Goal: Information Seeking & Learning: Learn about a topic

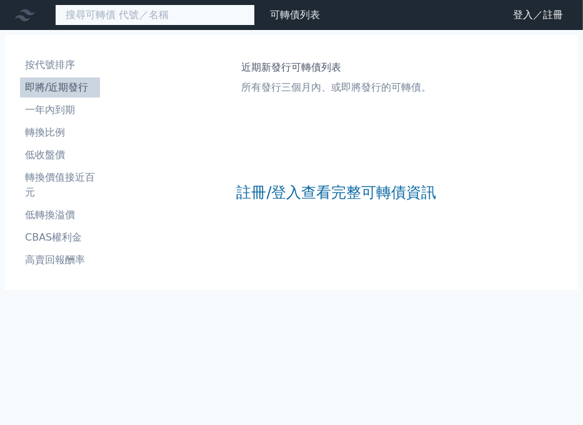
click at [87, 16] on input at bounding box center [155, 14] width 200 height 21
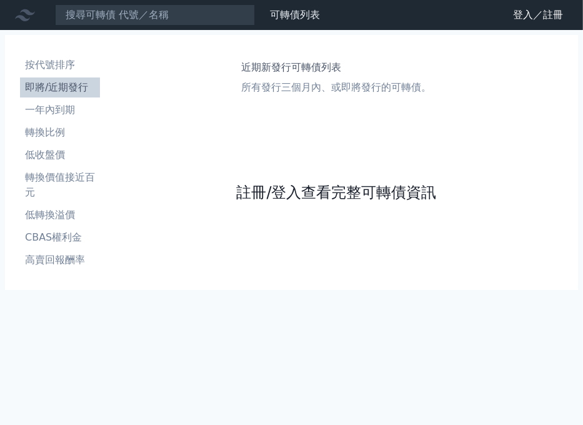
click at [246, 188] on link "註冊/登入查看完整可轉債資訊" at bounding box center [336, 192] width 200 height 20
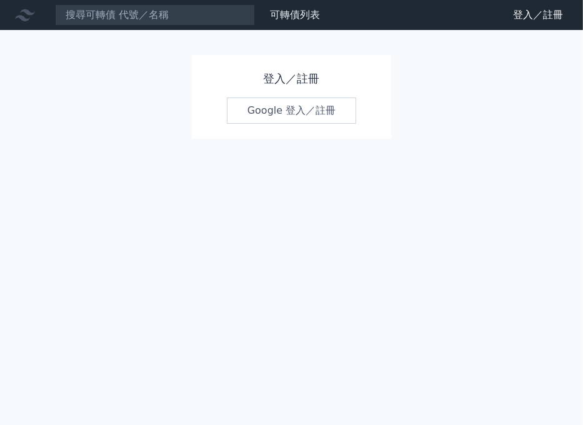
click at [268, 88] on div "登入／註冊 Google 登入／註冊" at bounding box center [292, 97] width 200 height 84
click at [263, 124] on div "登入／註冊 Google 登入／註冊" at bounding box center [292, 97] width 200 height 84
click at [257, 119] on link "Google 登入／註冊" at bounding box center [292, 110] width 130 height 26
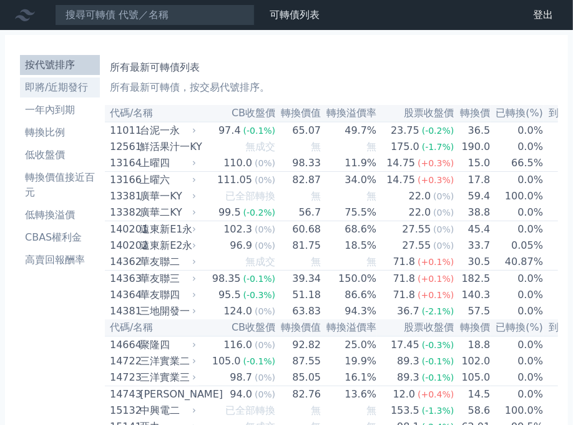
click at [73, 84] on li "即將/近期發行" at bounding box center [60, 87] width 80 height 15
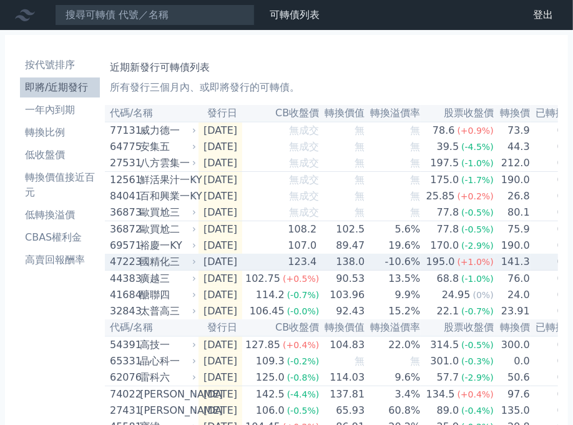
click at [182, 269] on div "國精化三" at bounding box center [167, 261] width 54 height 15
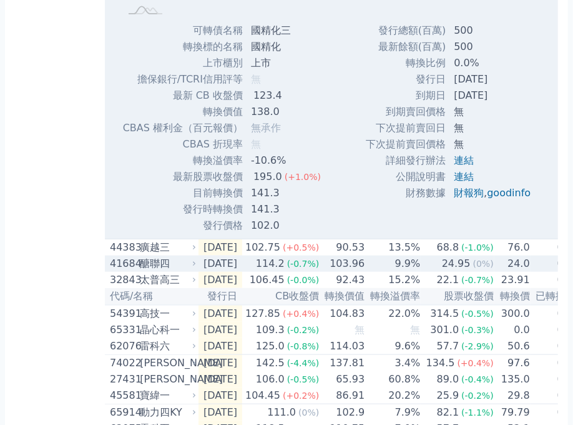
scroll to position [500, 0]
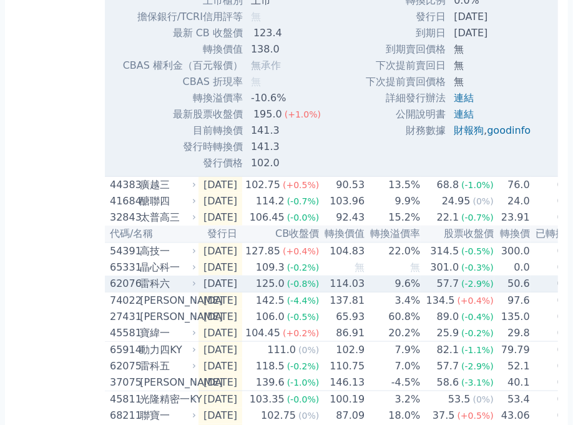
click at [212, 292] on td "[DATE]" at bounding box center [221, 283] width 44 height 17
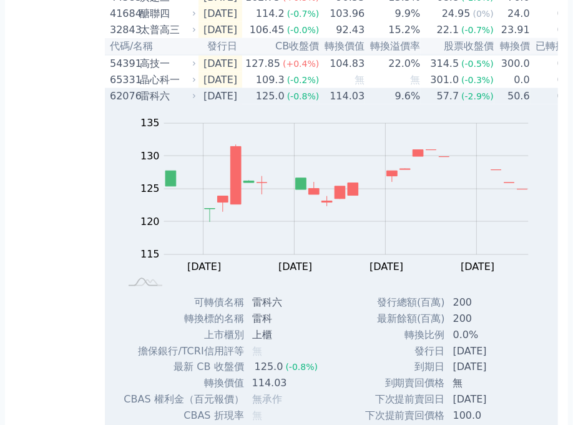
scroll to position [874, 0]
